Goal: Task Accomplishment & Management: Complete application form

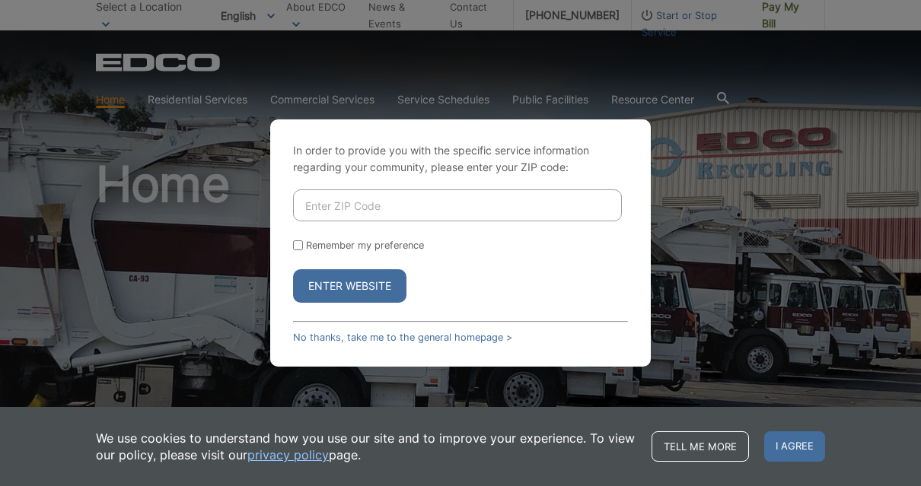
click at [484, 343] on link "No thanks, take me to the general homepage >" at bounding box center [402, 337] width 219 height 11
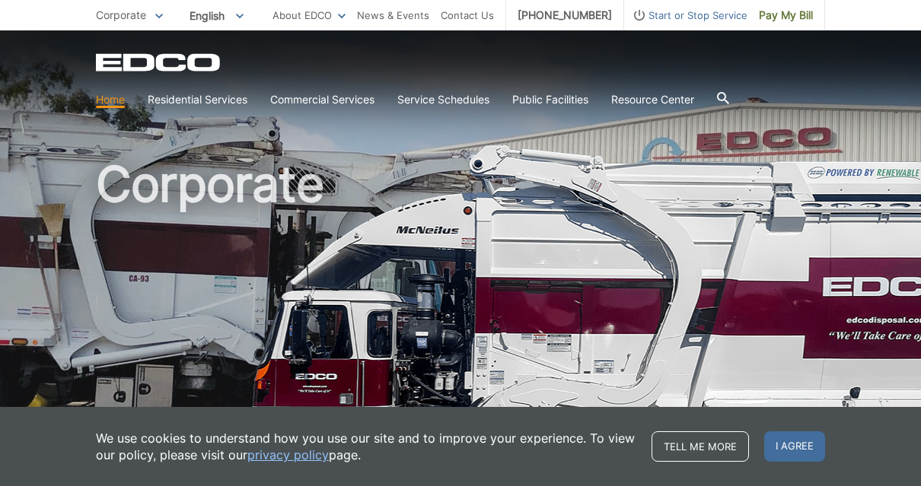
click at [699, 20] on span "Start or Stop Service" at bounding box center [685, 15] width 123 height 17
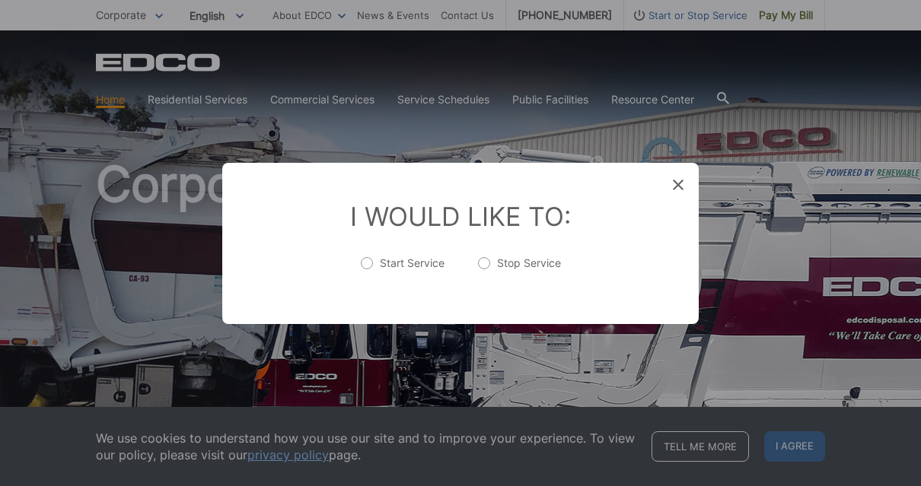
click at [506, 262] on label "Stop Service" at bounding box center [519, 271] width 83 height 30
radio input "true"
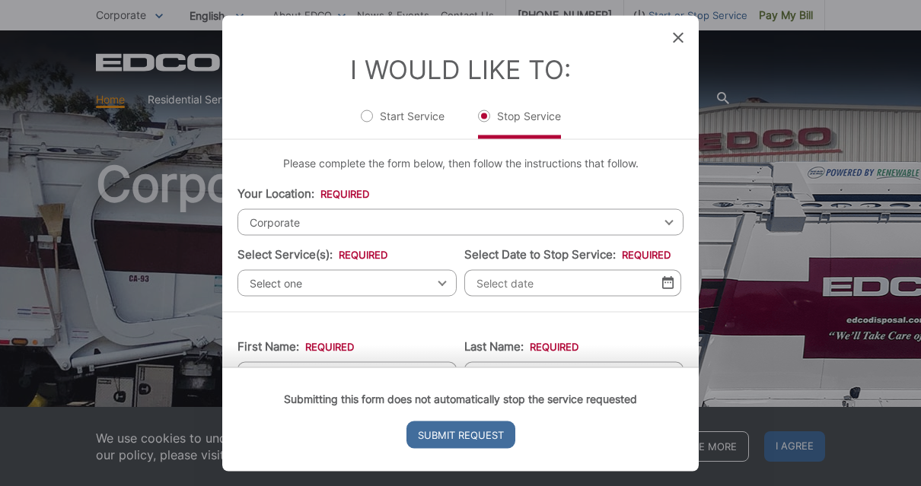
click at [409, 208] on span "Corporate" at bounding box center [460, 221] width 446 height 27
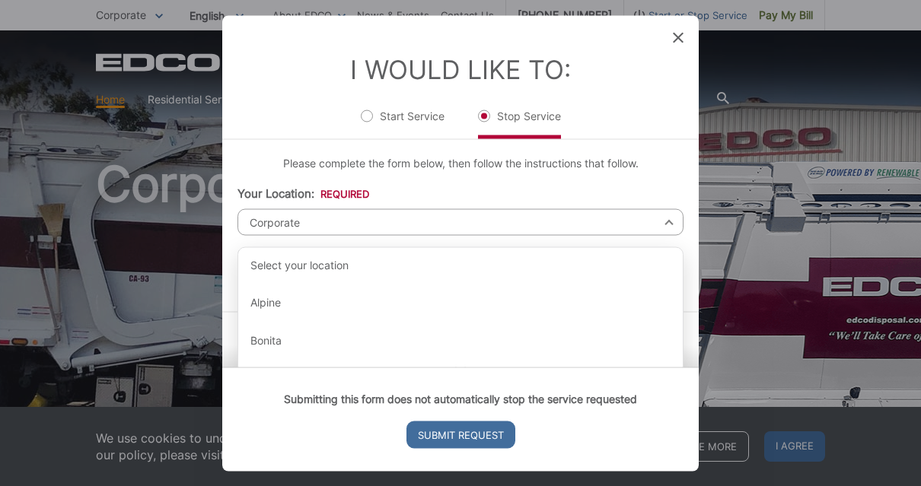
click at [438, 208] on span "Corporate" at bounding box center [460, 221] width 446 height 27
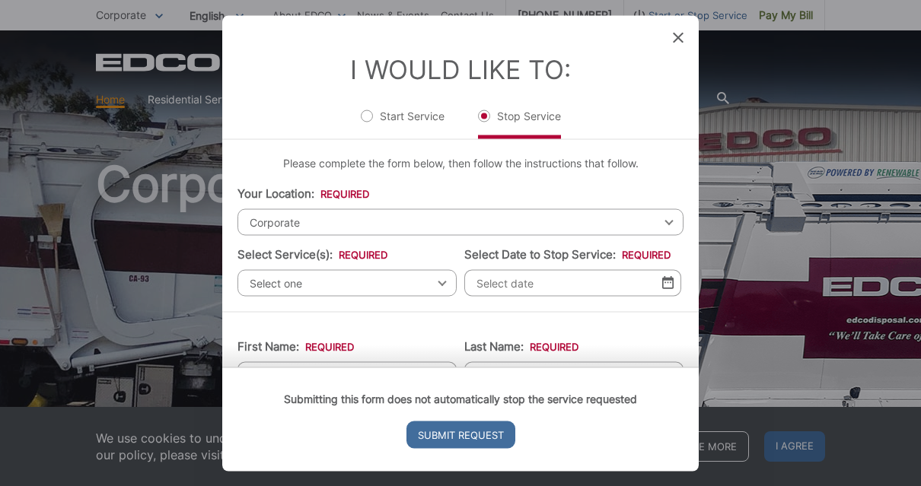
click at [384, 208] on span "Corporate" at bounding box center [460, 221] width 446 height 27
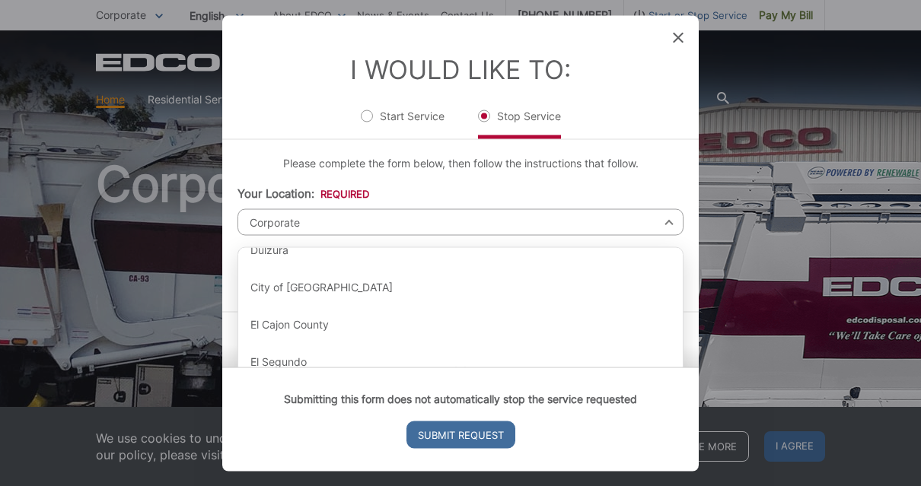
scroll to position [469, 0]
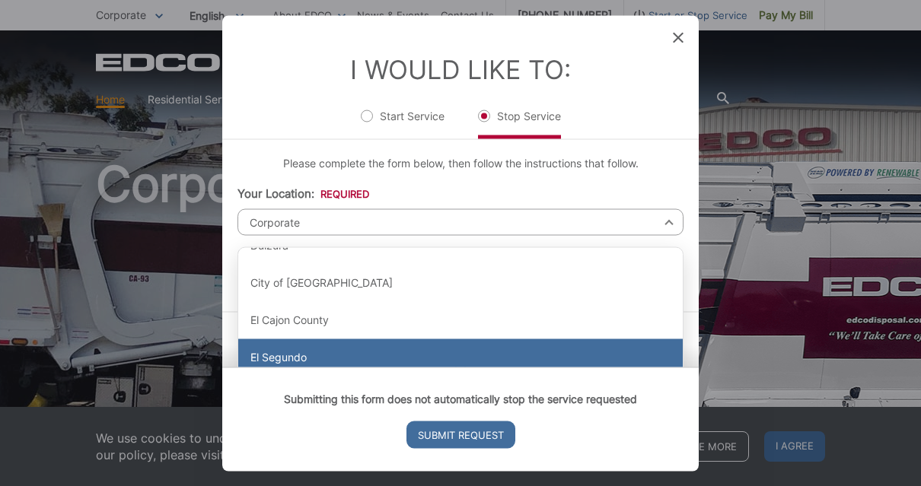
click at [310, 339] on div "El Segundo" at bounding box center [460, 357] width 444 height 37
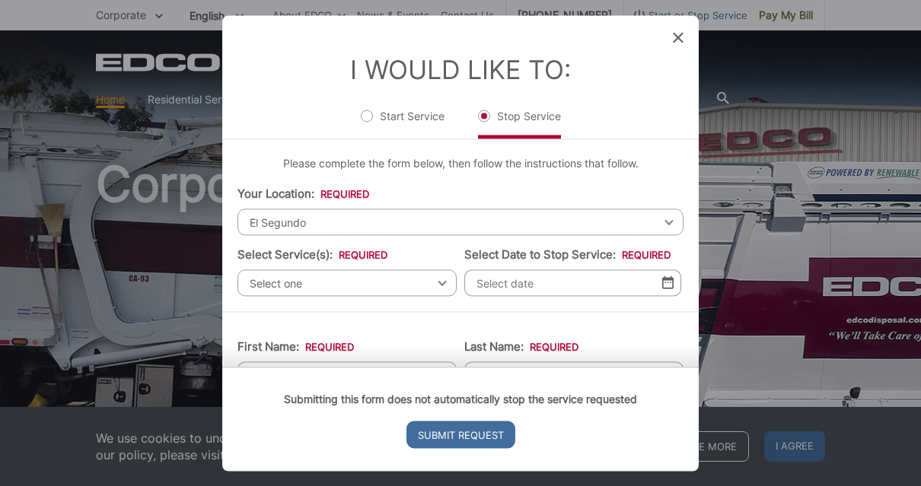
click at [431, 269] on span "Select one" at bounding box center [346, 282] width 219 height 27
click at [378, 383] on div "Commercial/Business Services" at bounding box center [347, 401] width 218 height 37
click at [432, 269] on span "Commercial/Business Services" at bounding box center [346, 282] width 219 height 27
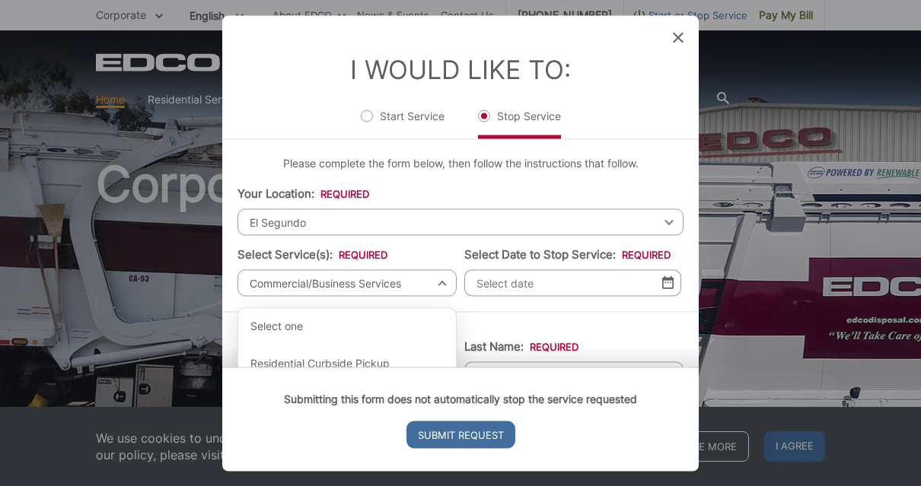
click at [344, 421] on div "Apartments & Condos" at bounding box center [347, 439] width 218 height 37
click at [625, 269] on input "Select Date to Stop Service: *" at bounding box center [572, 282] width 217 height 27
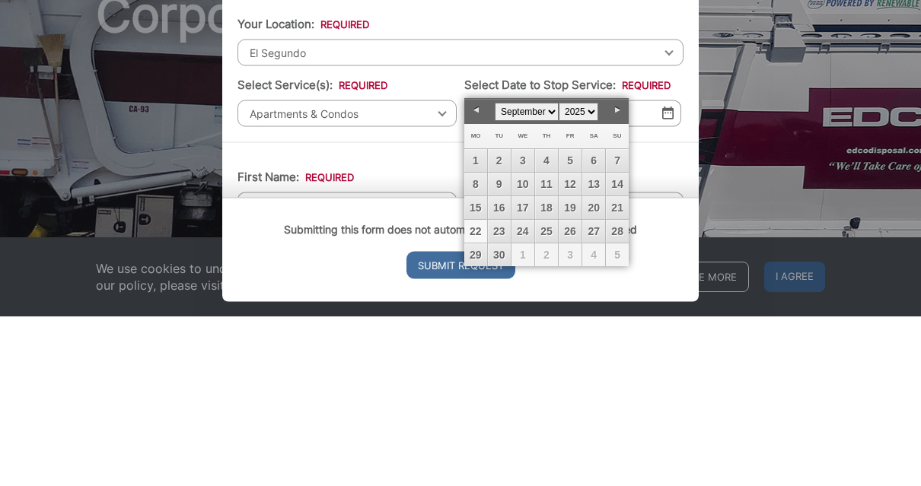
scroll to position [170, 0]
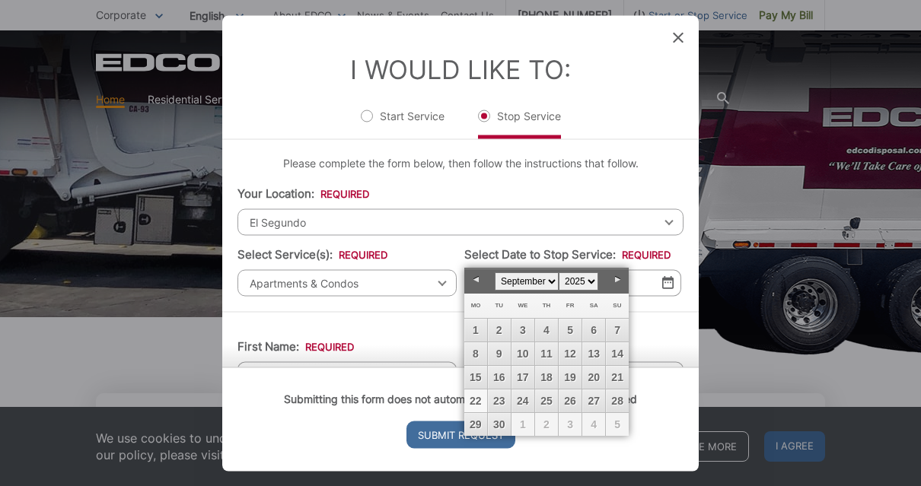
click at [531, 400] on link "24" at bounding box center [522, 401] width 23 height 23
type input "[DATE]"
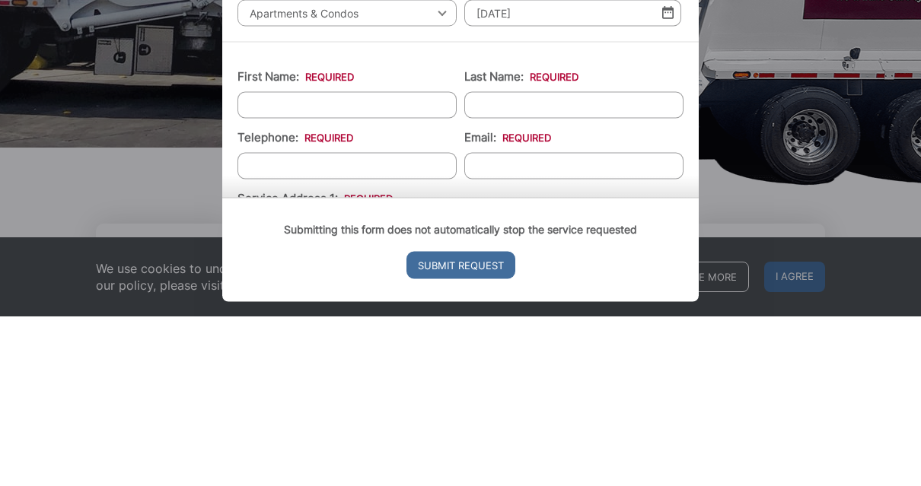
scroll to position [102, 0]
click at [389, 259] on input "First Name: *" at bounding box center [346, 272] width 219 height 27
type input "[PERSON_NAME]"
click at [565, 259] on input "Last Name: *" at bounding box center [573, 272] width 219 height 27
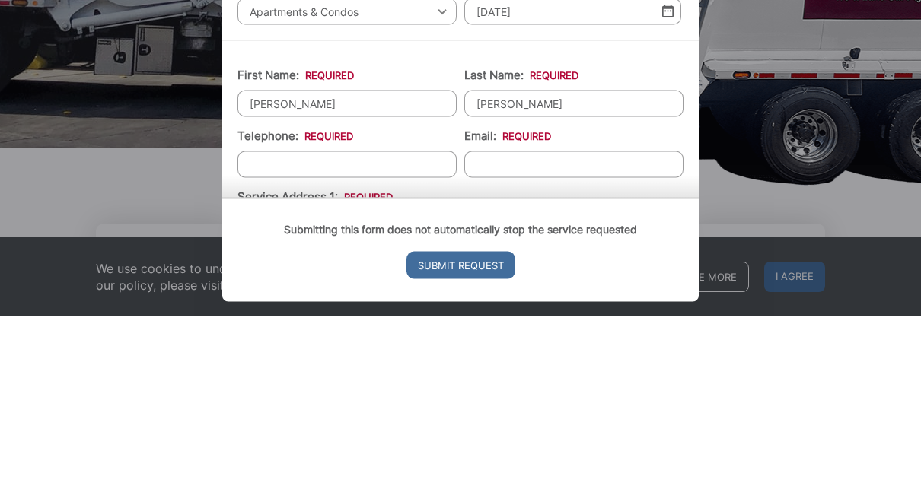
type input "[PERSON_NAME]"
click at [377, 320] on input "Telephone: *" at bounding box center [346, 333] width 219 height 27
type input "(___) ___-____"
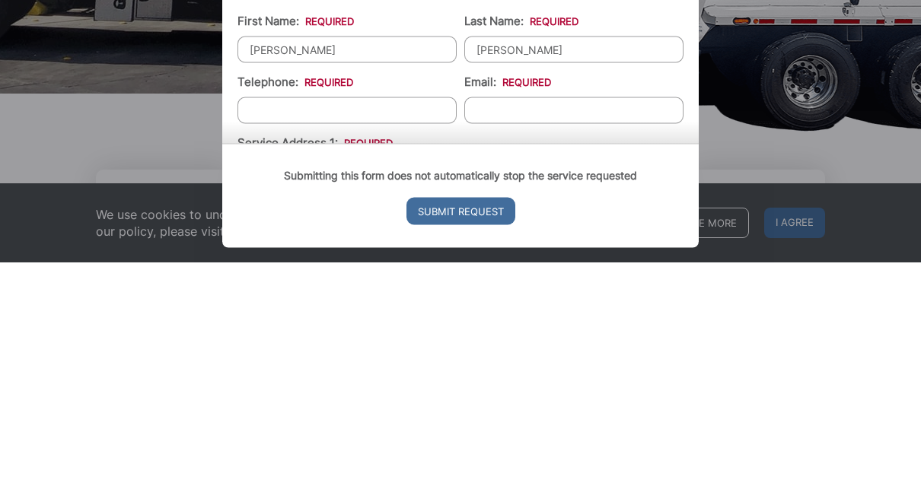
scroll to position [393, 0]
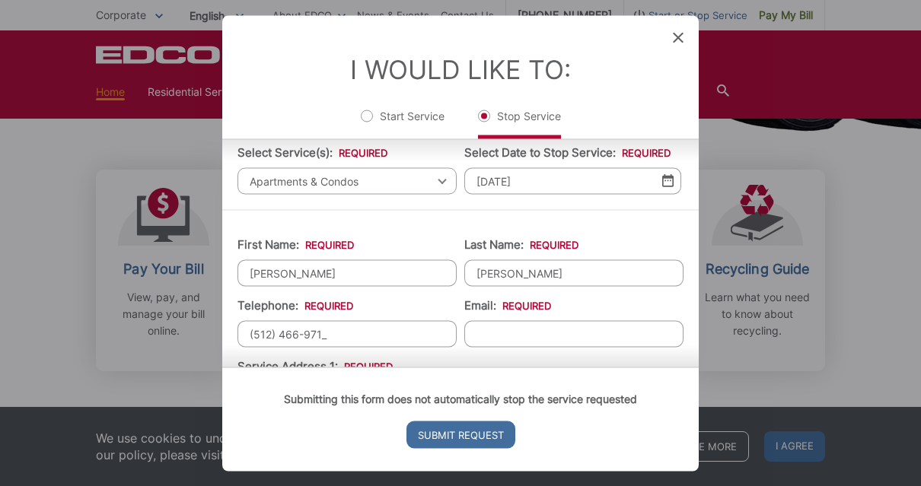
type input "[PHONE_NUMBER]"
click at [549, 320] on input "Email: *" at bounding box center [573, 333] width 219 height 27
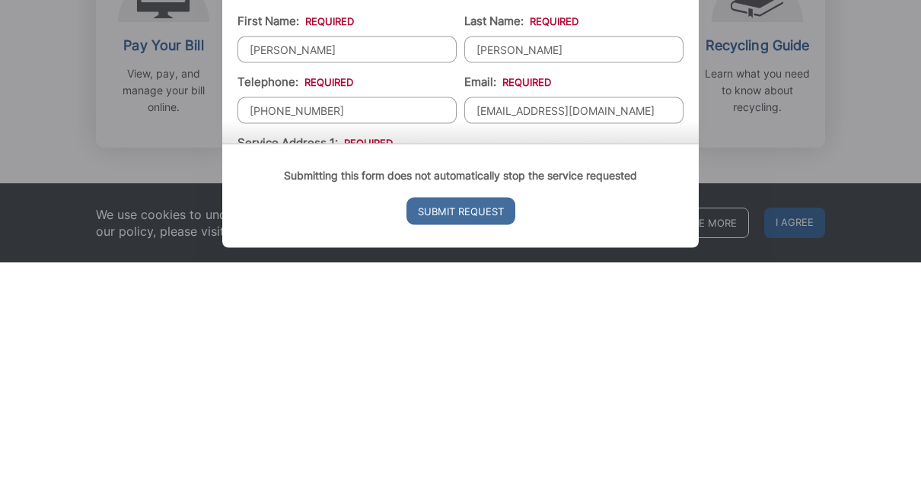
type input "[EMAIL_ADDRESS][DOMAIN_NAME]"
click at [469, 381] on input "Service Address 1: *" at bounding box center [460, 394] width 446 height 27
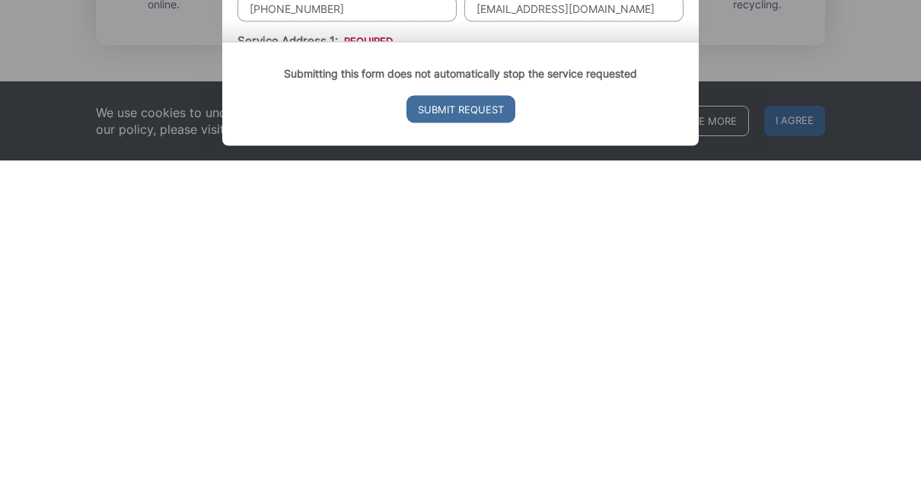
scroll to position [395, 0]
type input "[STREET_ADDRESS][US_STATE]"
click at [490, 421] on input "Submit Request" at bounding box center [460, 434] width 109 height 27
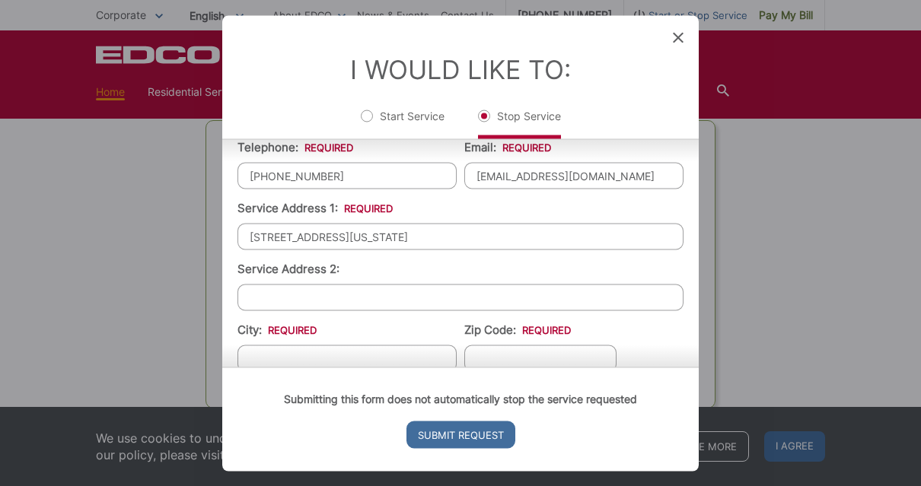
scroll to position [268, 0]
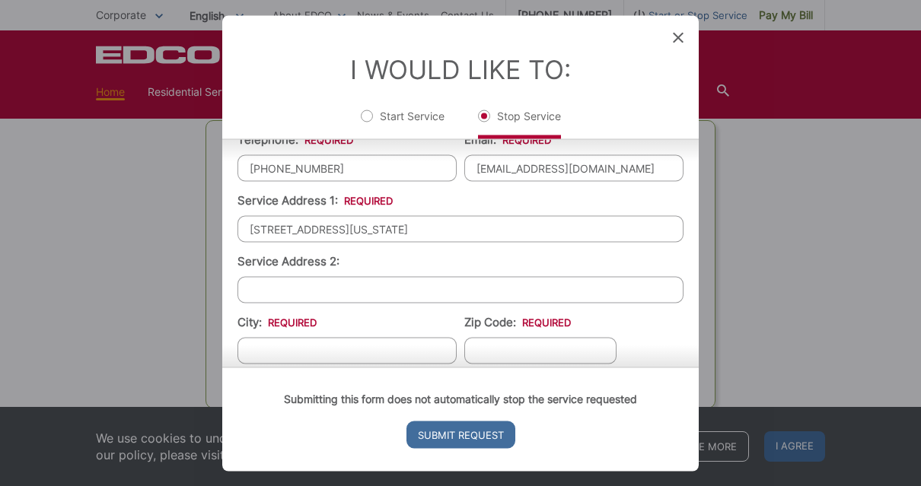
click at [396, 364] on input "City: *" at bounding box center [346, 350] width 219 height 27
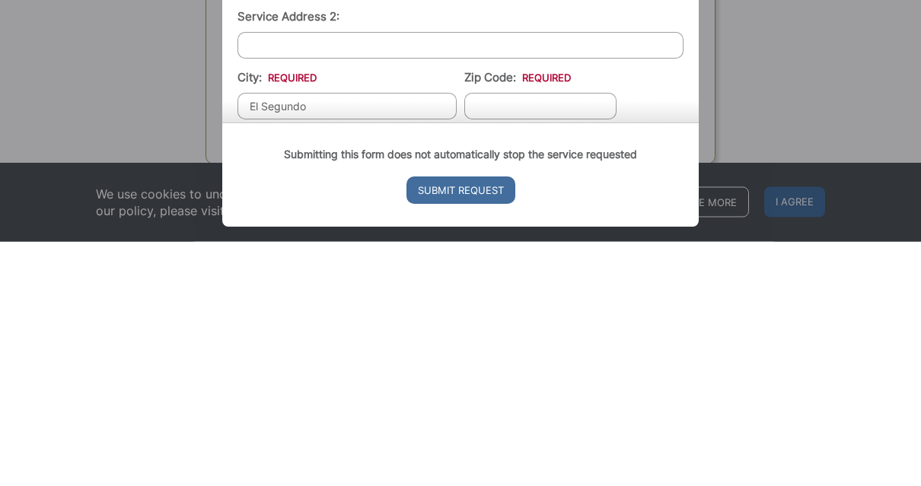
type input "El Segundo"
click at [680, 97] on ul "First Name: * [PERSON_NAME] Last Name: * [PERSON_NAME] Telephone: * [PHONE_NUMB…" at bounding box center [460, 360] width 446 height 602
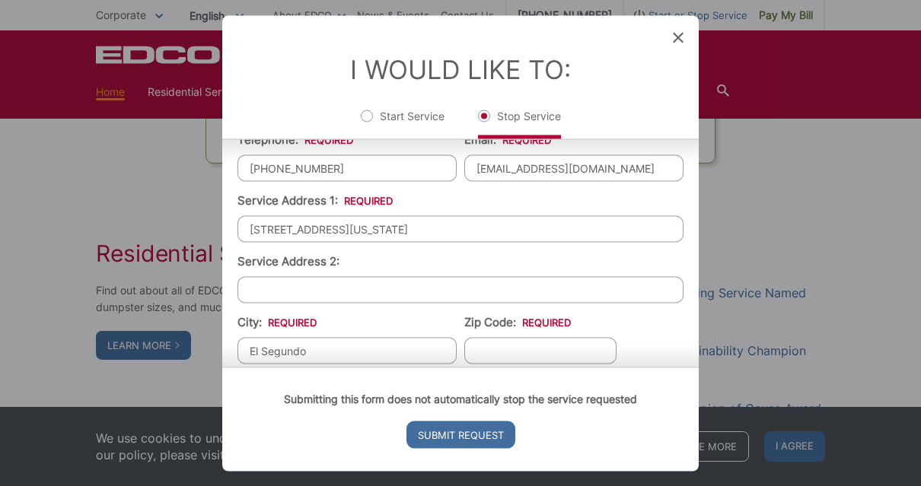
click at [519, 242] on input "[STREET_ADDRESS][US_STATE]" at bounding box center [460, 228] width 446 height 27
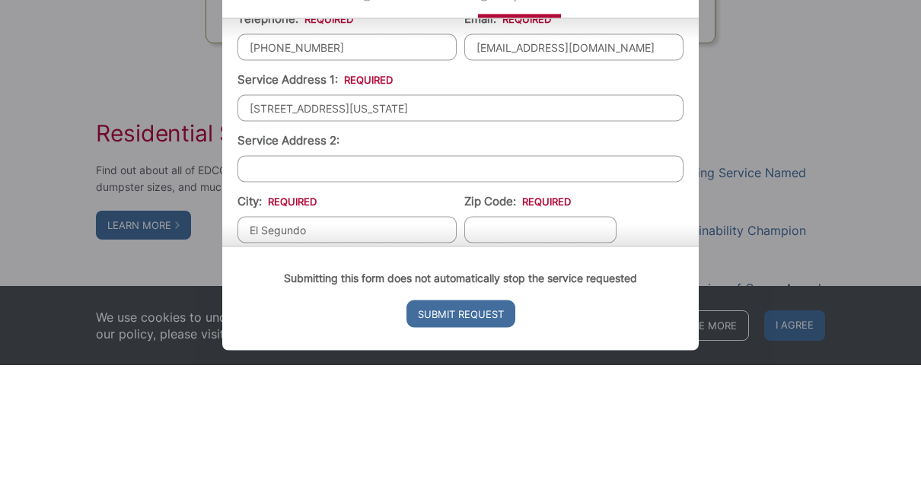
click at [574, 215] on input "[STREET_ADDRESS][US_STATE]" at bounding box center [460, 228] width 446 height 27
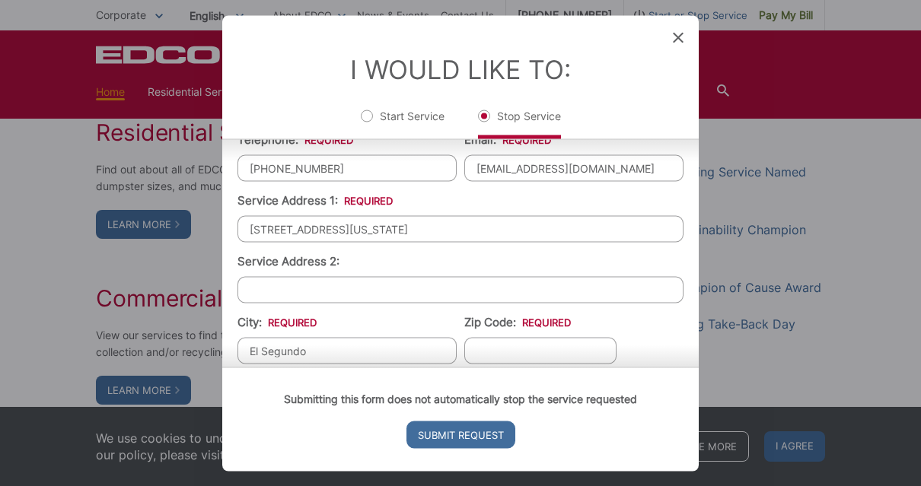
click at [498, 242] on input "[STREET_ADDRESS][US_STATE]" at bounding box center [460, 228] width 446 height 27
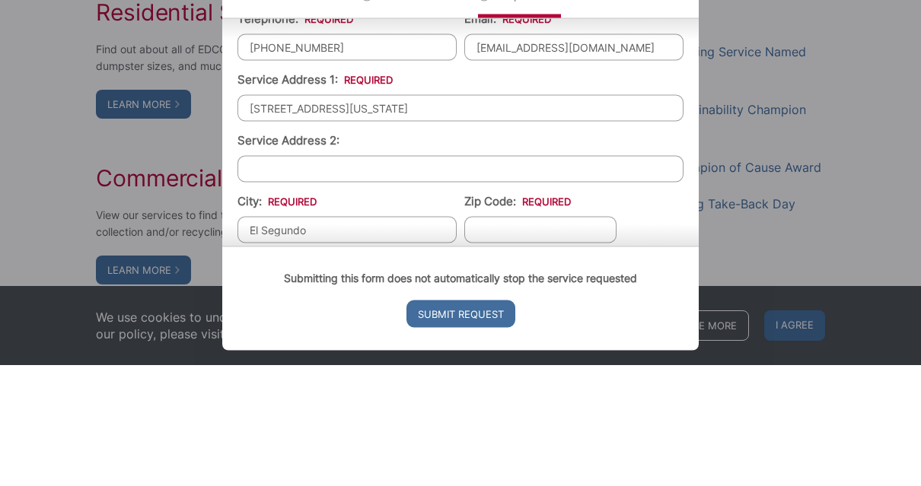
click at [512, 215] on input "[STREET_ADDRESS][US_STATE]" at bounding box center [460, 228] width 446 height 27
type input "[STREET_ADDRESS][US_STATE]"
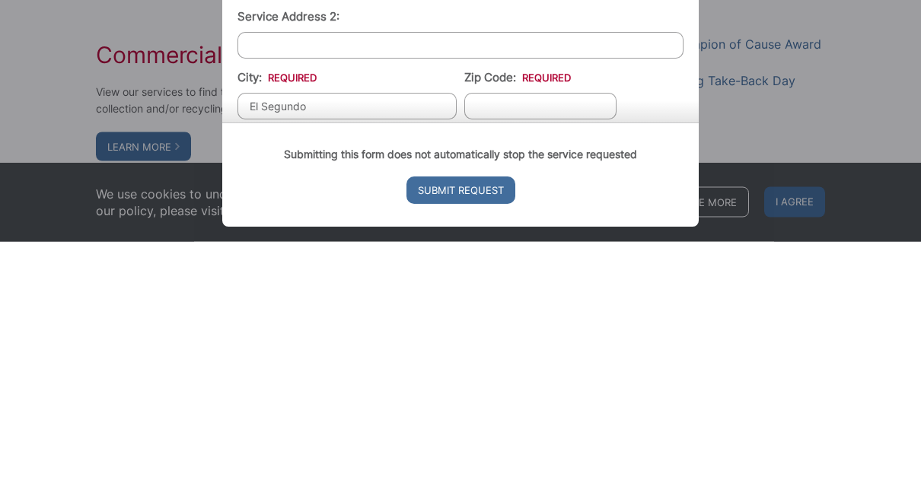
scroll to position [1331, 0]
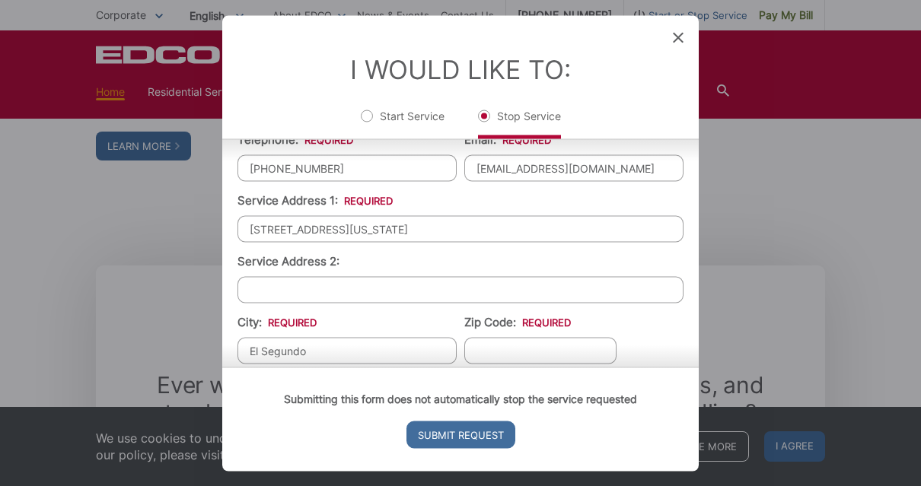
click at [537, 242] on input "[STREET_ADDRESS][US_STATE]" at bounding box center [460, 228] width 446 height 27
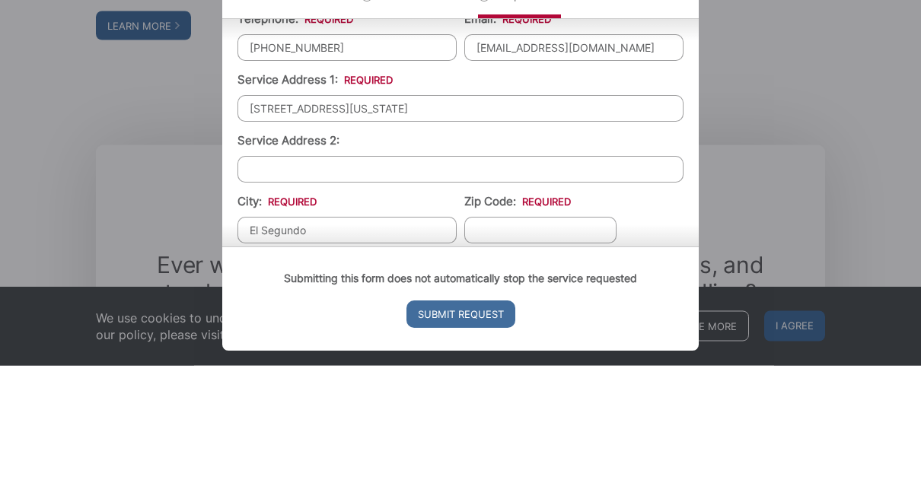
click at [531, 215] on input "[STREET_ADDRESS][US_STATE]" at bounding box center [460, 228] width 446 height 27
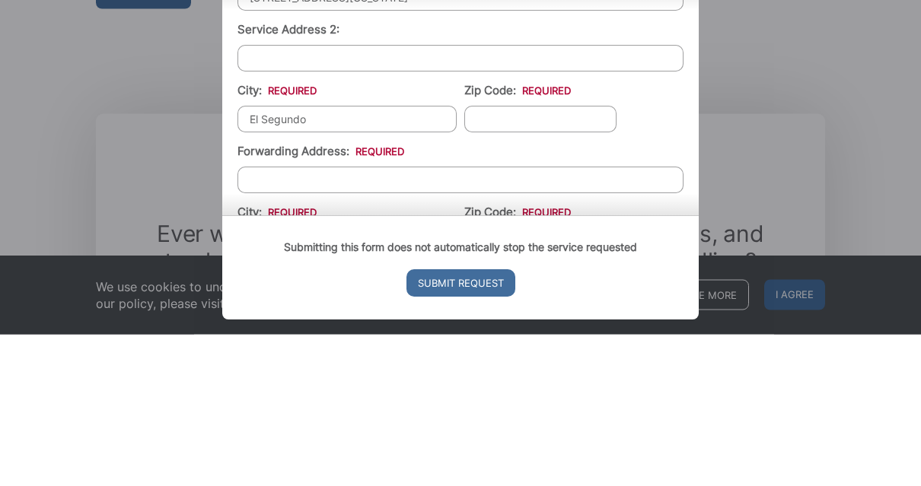
scroll to position [345, 0]
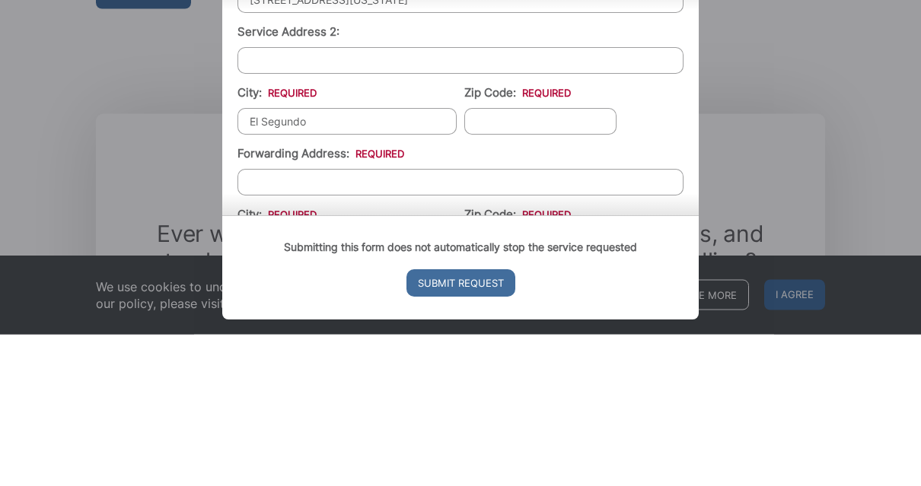
click at [549, 259] on input "Zip Code: *" at bounding box center [540, 272] width 152 height 27
type input "90245"
click at [380, 320] on input "Forwarding Address: *" at bounding box center [460, 333] width 446 height 27
type input "13500 [PERSON_NAME]"
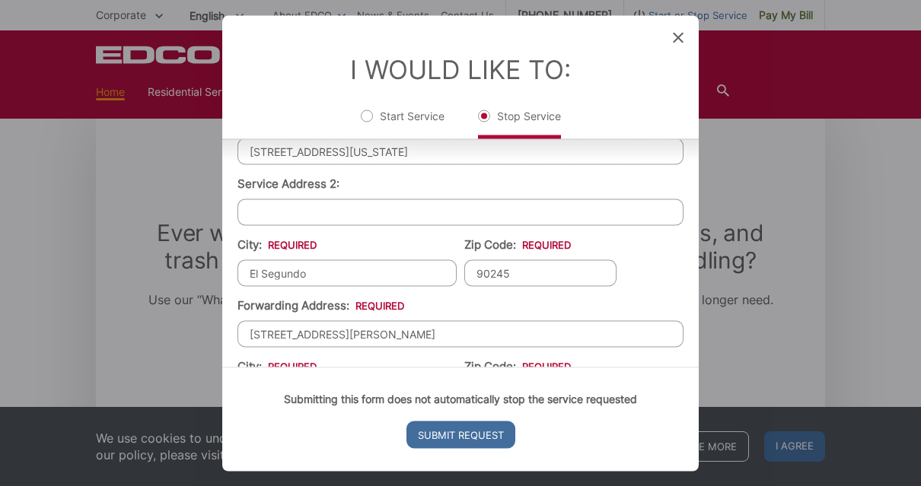
scroll to position [509, 0]
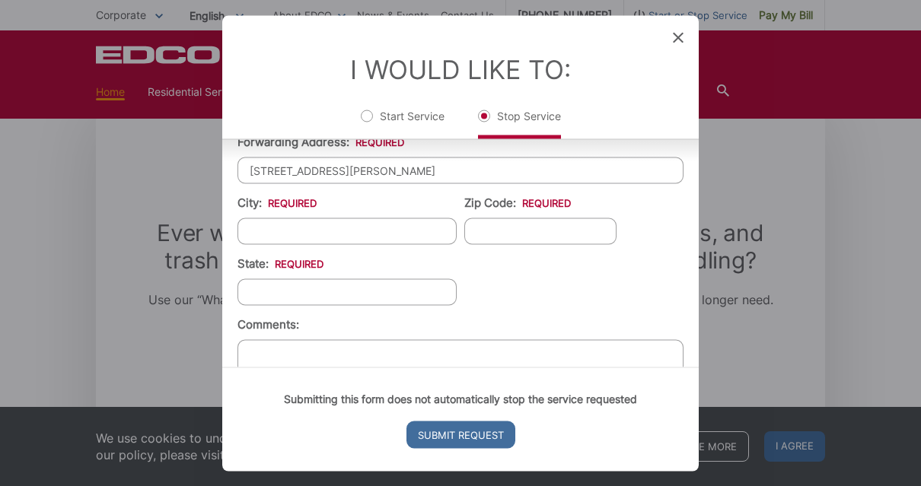
type input "[STREET_ADDRESS][PERSON_NAME]"
type input "Austin"
type input "78727"
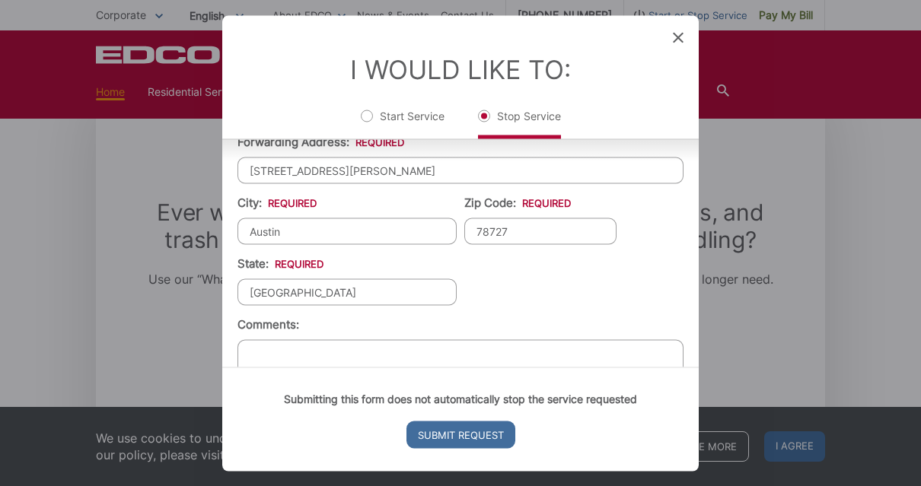
scroll to position [1492, 0]
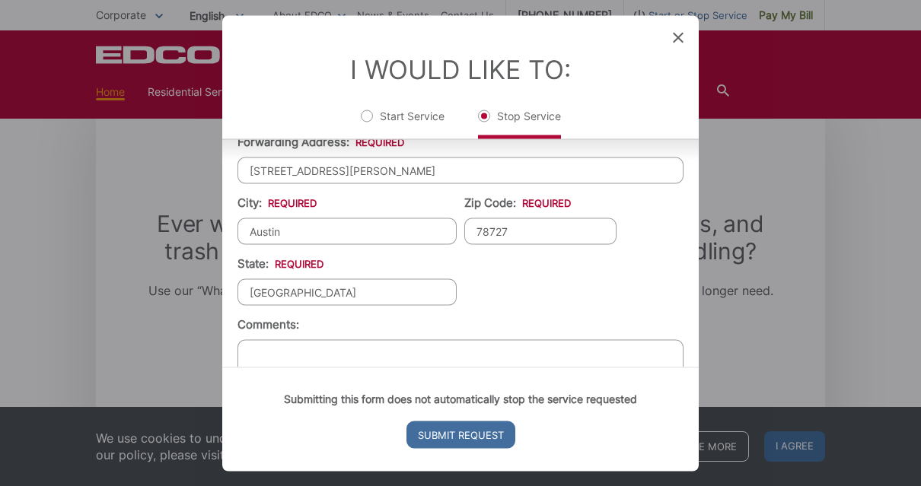
click at [480, 448] on input "Submit Request" at bounding box center [460, 434] width 109 height 27
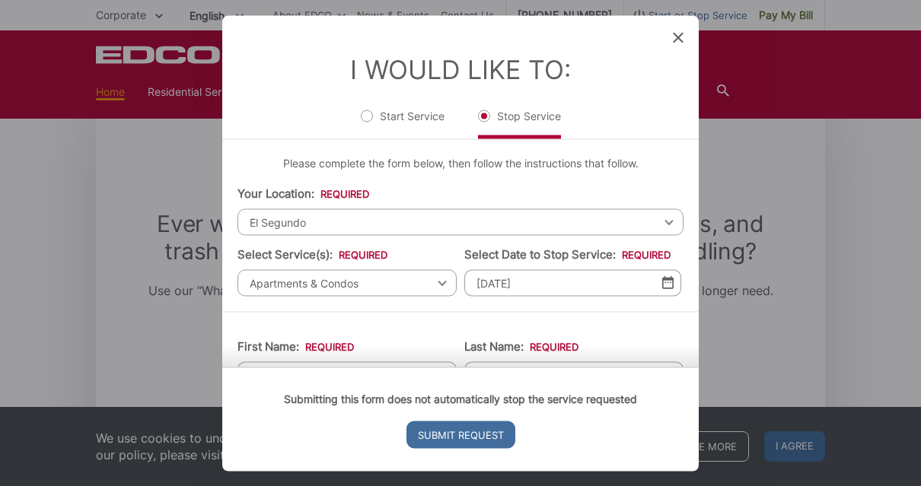
scroll to position [0, 0]
click at [478, 448] on input "Submit Request" at bounding box center [460, 434] width 109 height 27
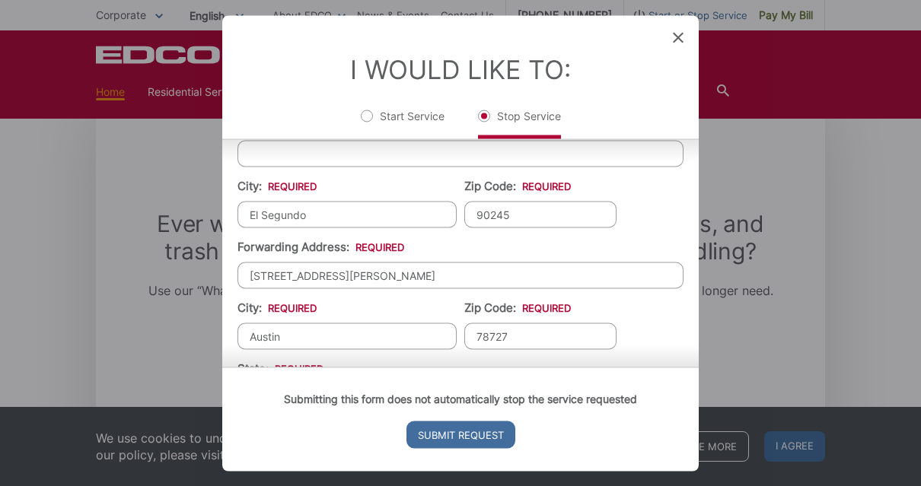
scroll to position [403, 0]
click at [605, 350] on input "78727" at bounding box center [540, 336] width 152 height 27
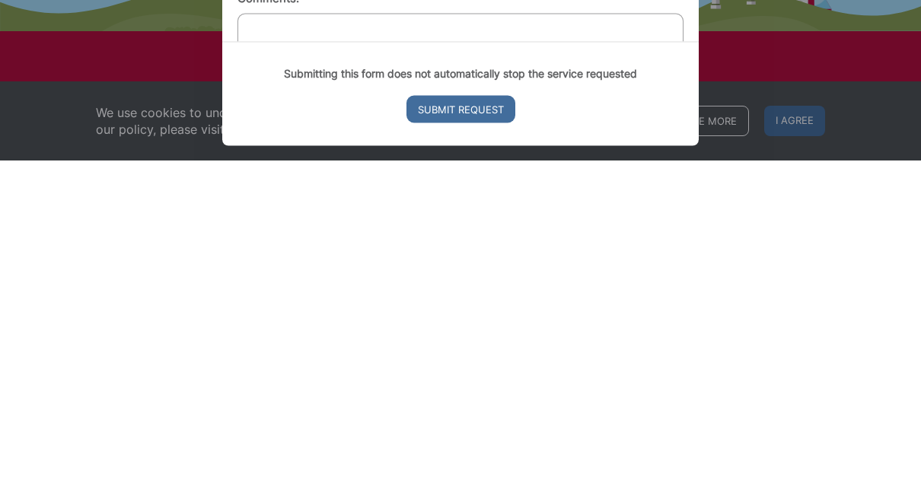
scroll to position [509, 0]
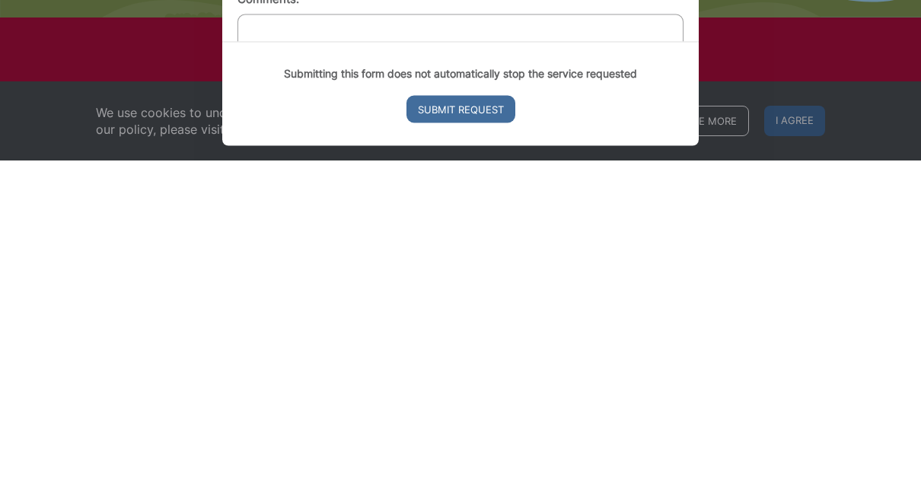
click at [470, 421] on input "Submit Request" at bounding box center [460, 434] width 109 height 27
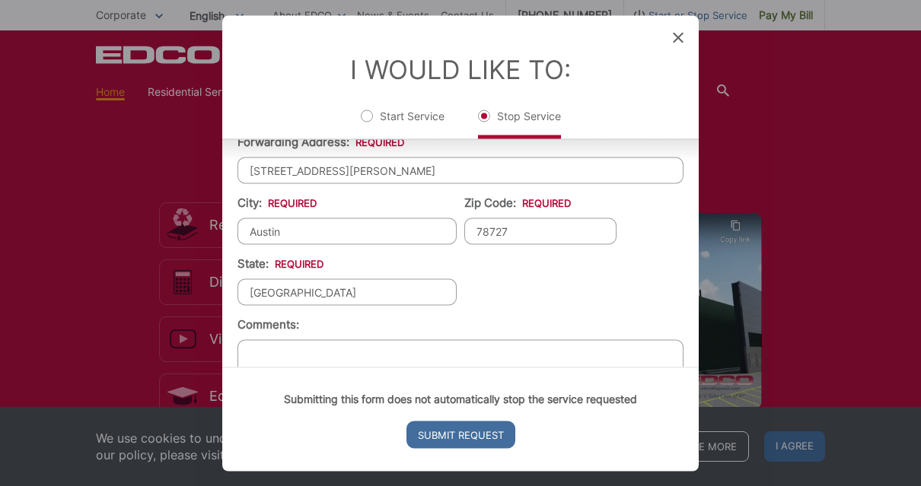
click at [681, 34] on icon at bounding box center [678, 37] width 11 height 11
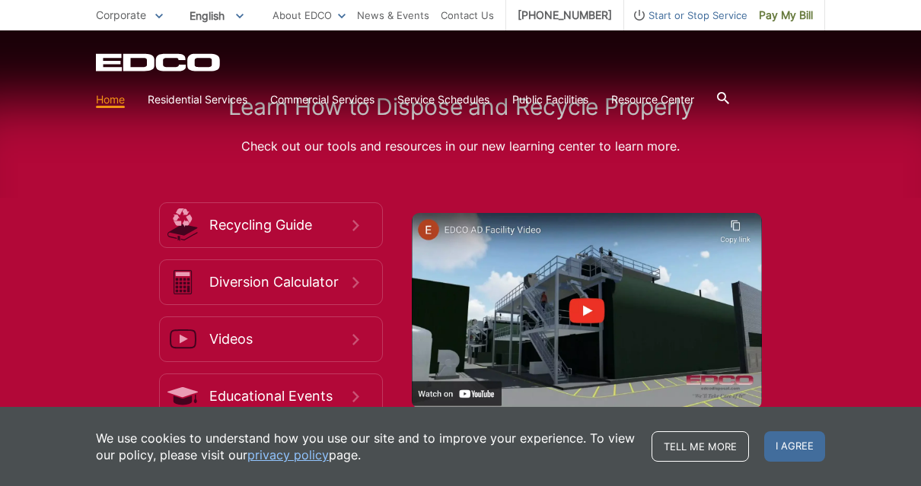
scroll to position [0, 0]
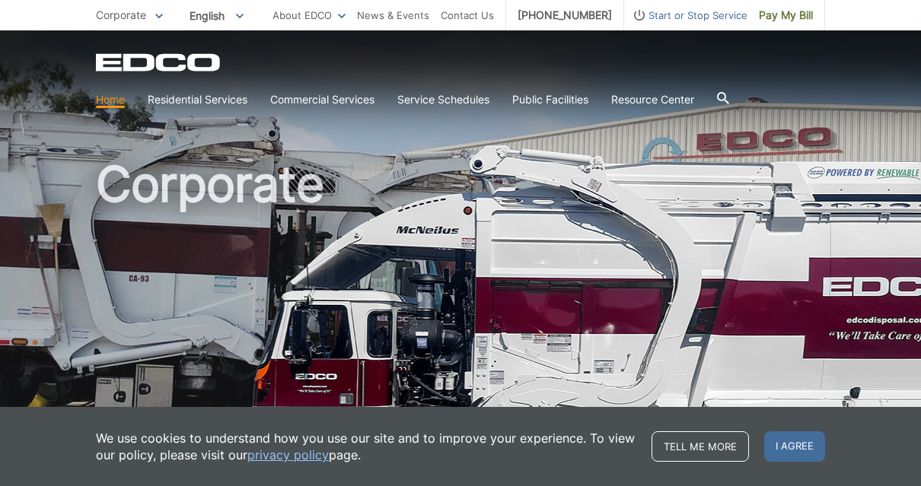
click at [708, 14] on span "Start or Stop Service" at bounding box center [685, 15] width 123 height 17
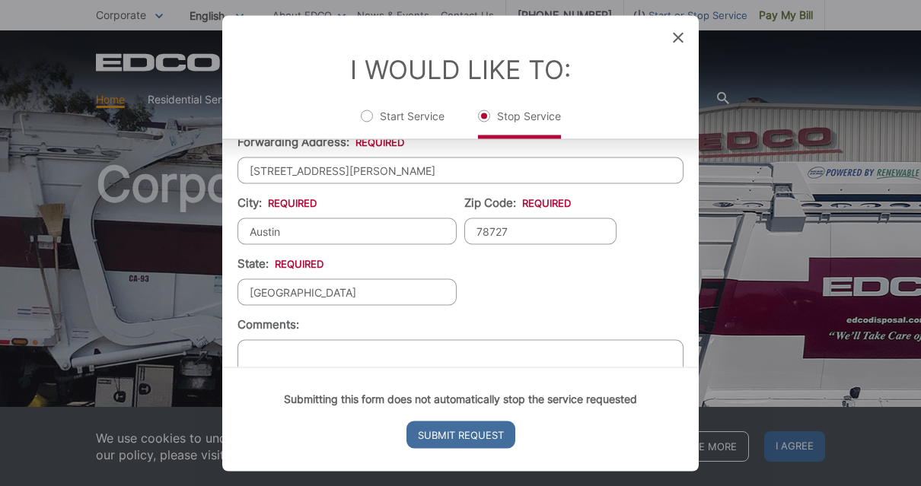
click at [465, 448] on input "Submit Request" at bounding box center [460, 434] width 109 height 27
click at [320, 305] on input "[GEOGRAPHIC_DATA]" at bounding box center [346, 291] width 219 height 27
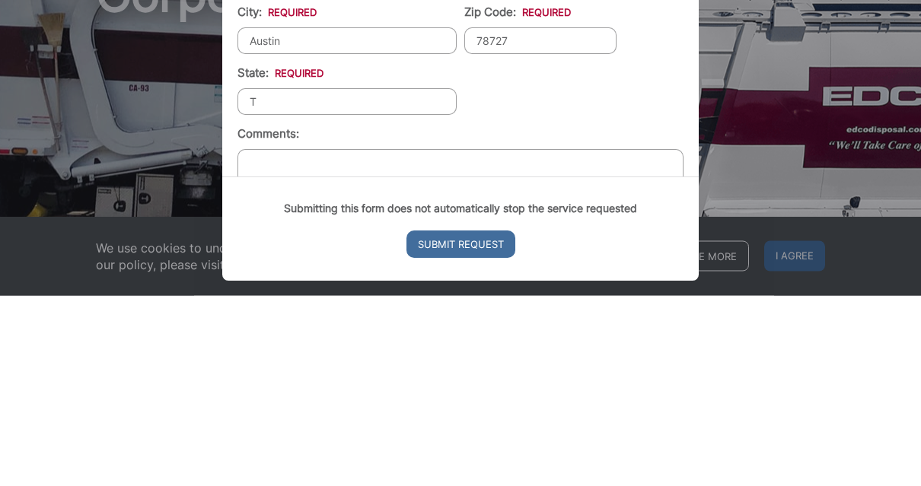
type input "[GEOGRAPHIC_DATA]"
click at [522, 218] on input "78727" at bounding box center [540, 231] width 152 height 27
type input "78727"
click at [329, 218] on input "Austin" at bounding box center [346, 231] width 219 height 27
type input "Austin"
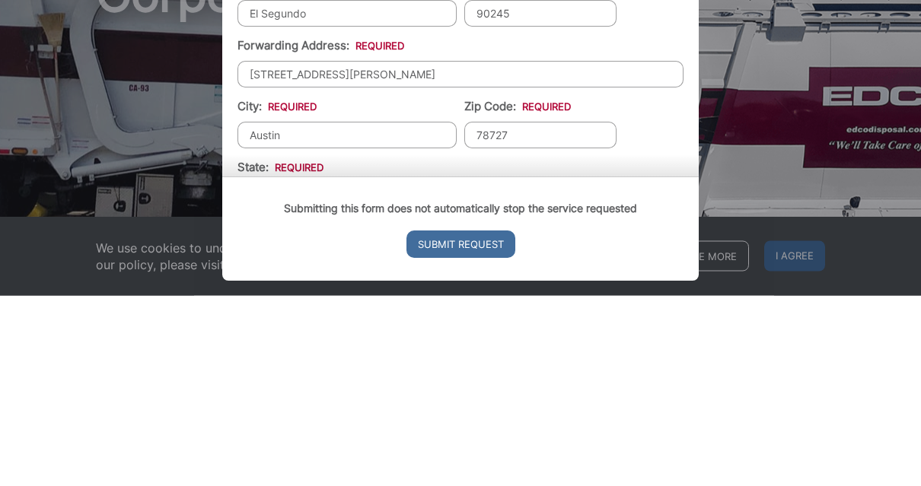
scroll to position [414, 0]
click at [411, 252] on input "[STREET_ADDRESS][PERSON_NAME]" at bounding box center [460, 265] width 446 height 27
type input "[STREET_ADDRESS][PERSON_NAME]"
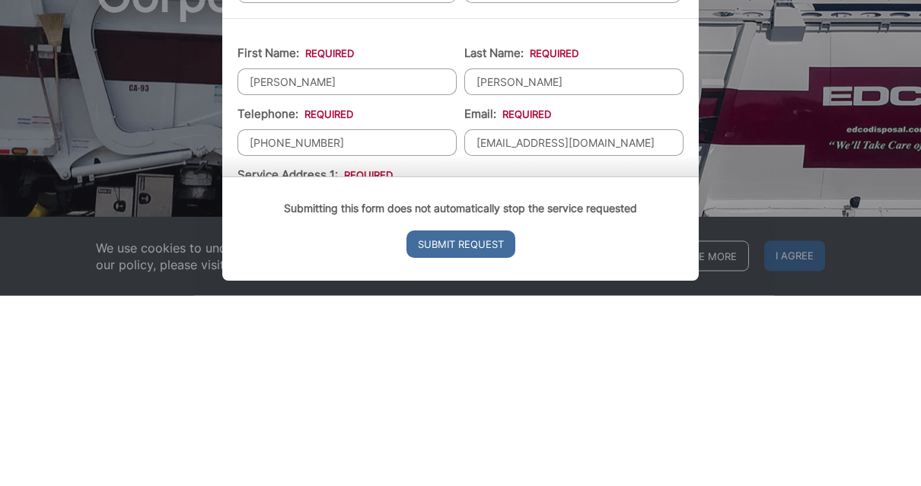
scroll to position [103, 0]
click at [362, 319] on input "[PHONE_NUMBER]" at bounding box center [346, 332] width 219 height 27
click at [382, 319] on input "[PHONE_NUMBER]" at bounding box center [346, 332] width 219 height 27
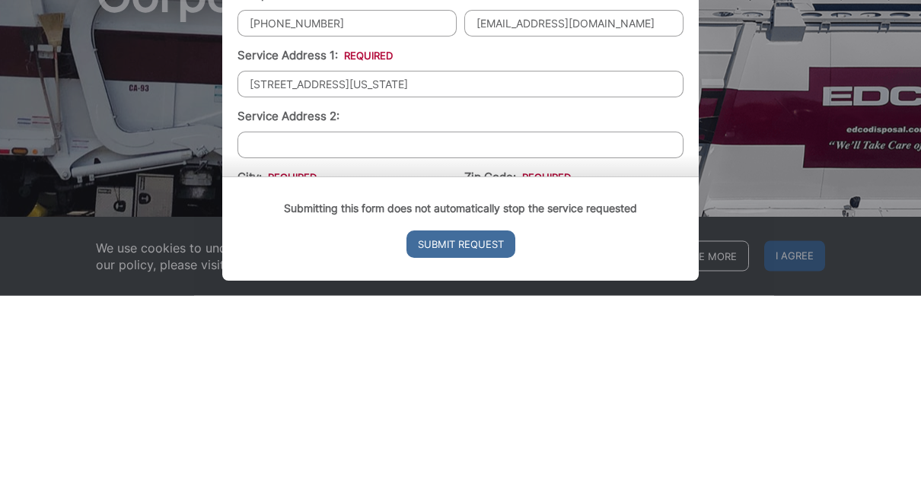
scroll to position [223, 0]
click at [367, 199] on input "[PHONE_NUMBER]" at bounding box center [346, 212] width 219 height 27
click at [361, 199] on input "[PHONE_NUMBER]" at bounding box center [346, 212] width 219 height 27
type input "(5__) ___-____"
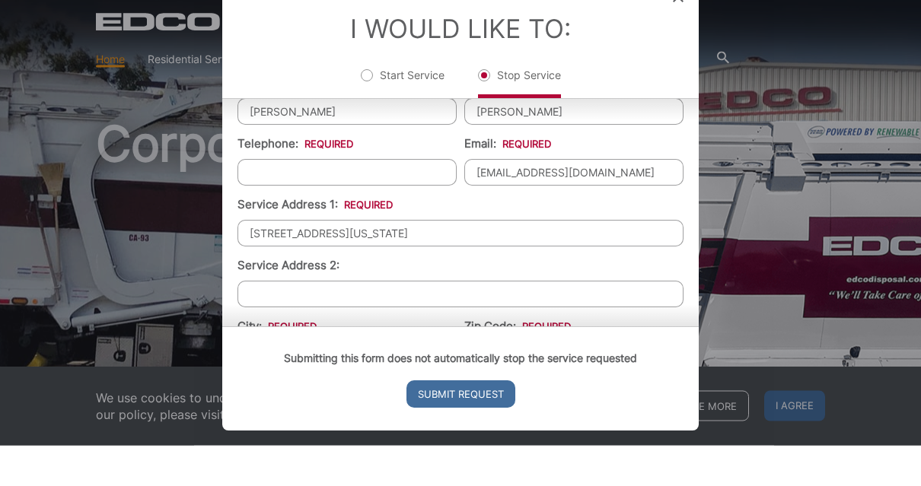
click at [365, 199] on input "Telephone: *" at bounding box center [346, 212] width 219 height 27
type input "[PHONE_NUMBER]"
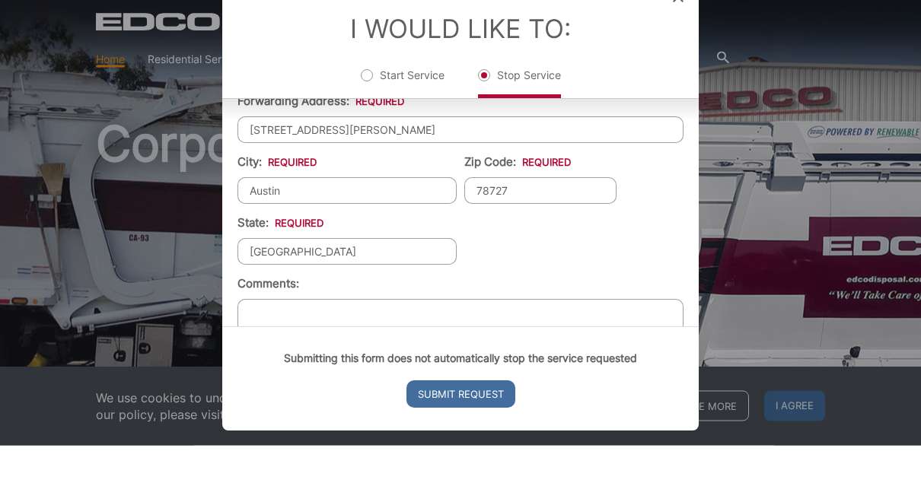
scroll to position [41, 0]
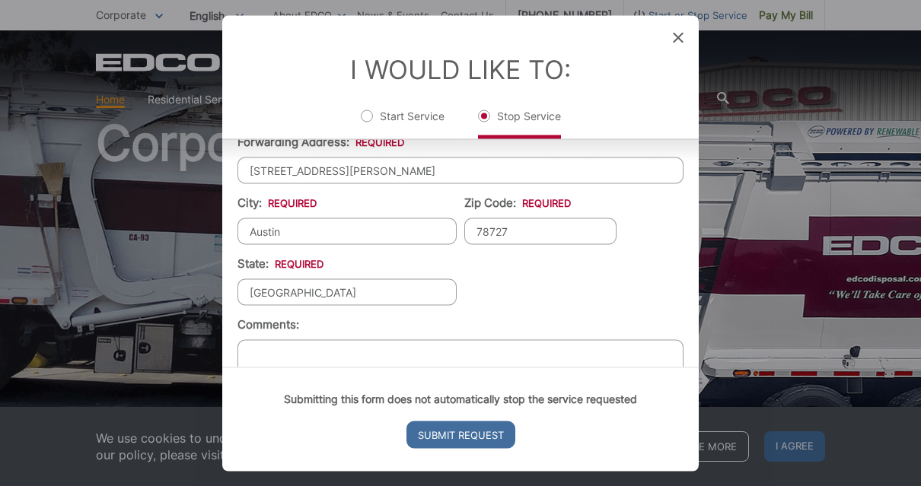
click at [479, 448] on input "Submit Request" at bounding box center [460, 434] width 109 height 27
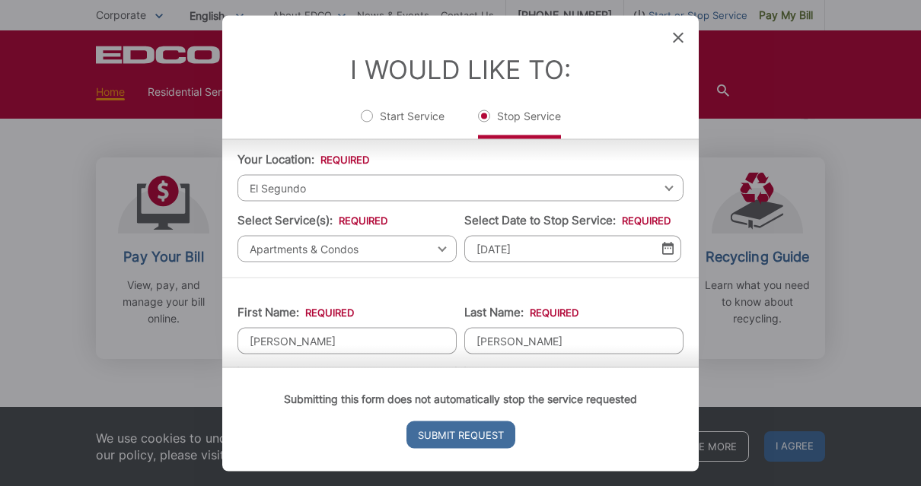
scroll to position [40, 0]
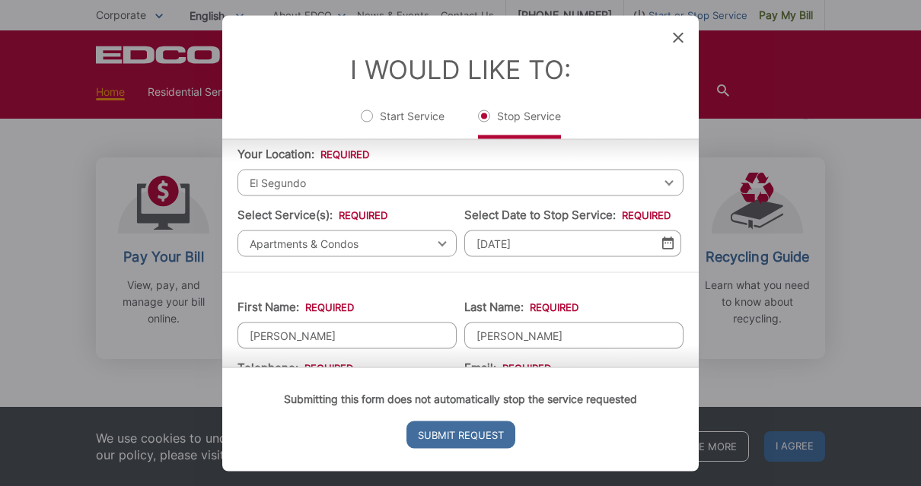
click at [870, 120] on div "Entry Status None In Progress Completed None None In Progress Completed I Would…" at bounding box center [460, 243] width 921 height 486
